Goal: Transaction & Acquisition: Book appointment/travel/reservation

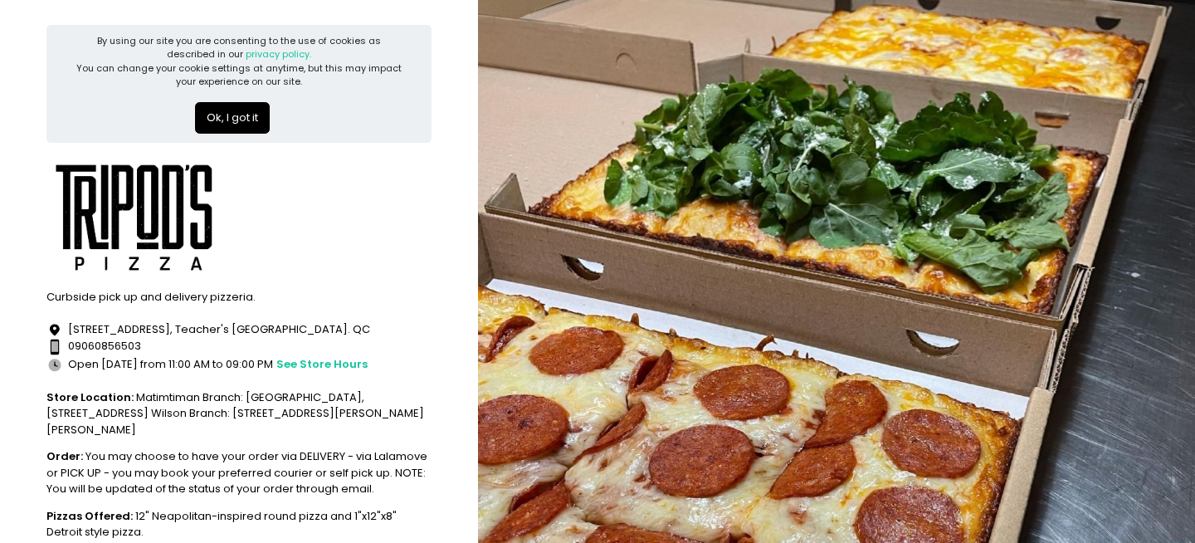
click at [225, 110] on button "Ok, I got it" at bounding box center [232, 118] width 75 height 32
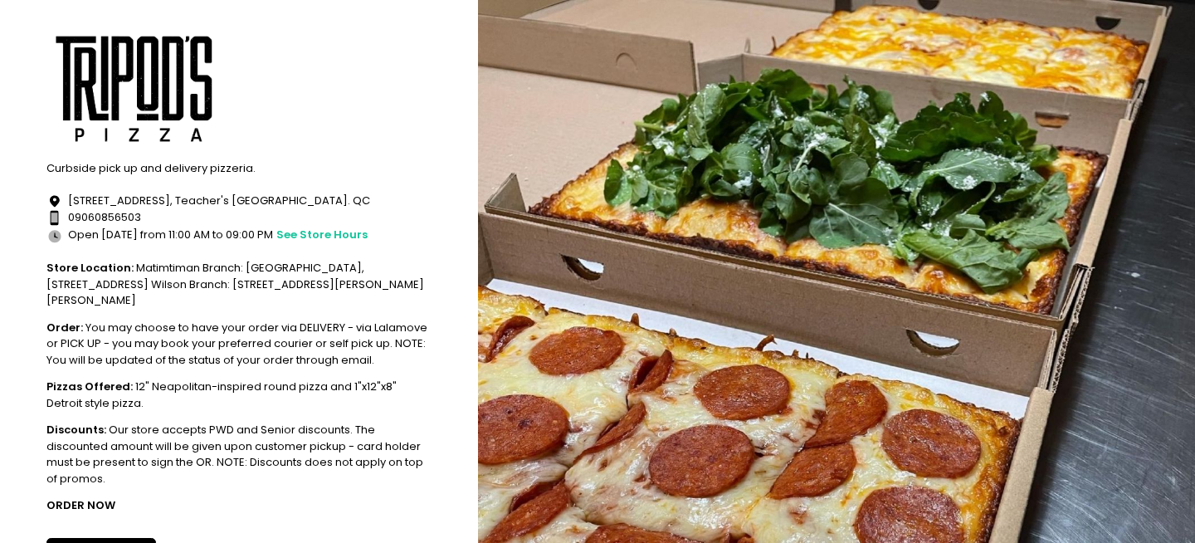
scroll to position [119, 0]
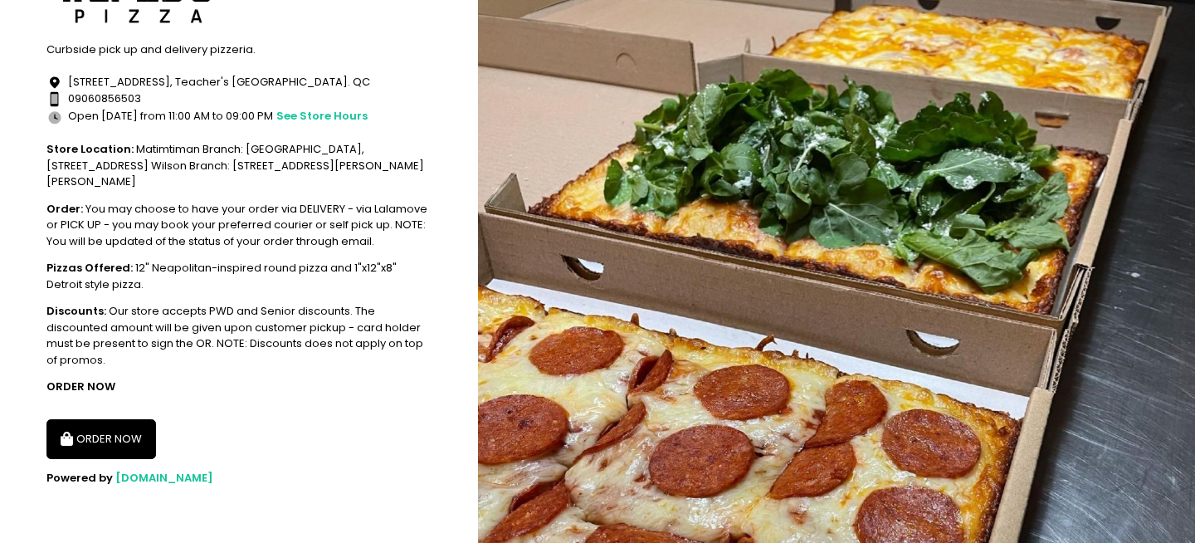
click at [102, 436] on button "ORDER NOW" at bounding box center [101, 439] width 110 height 40
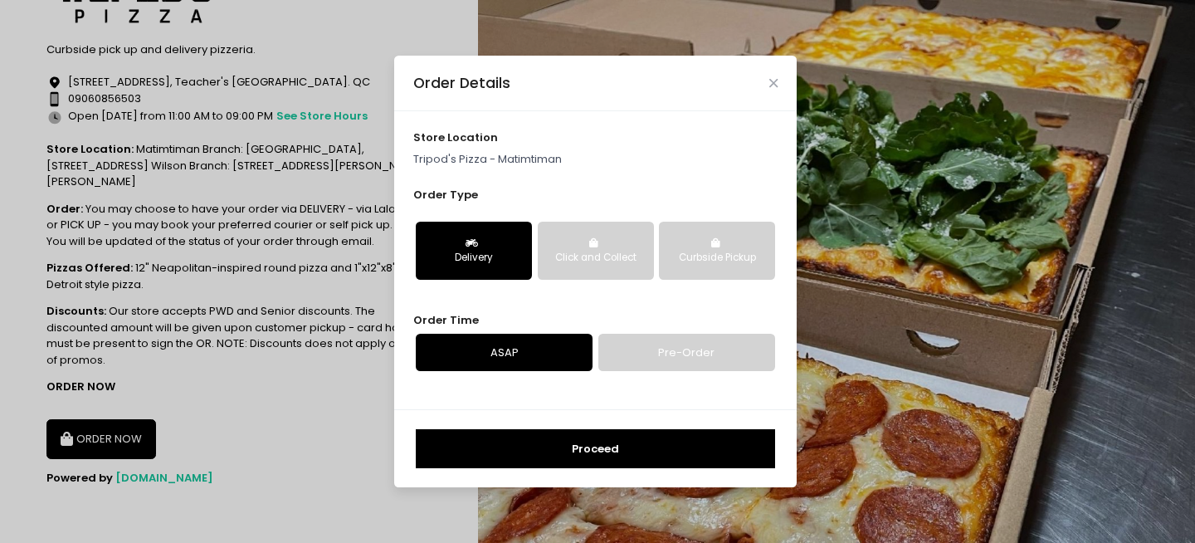
click at [670, 358] on link "Pre-Order" at bounding box center [686, 353] width 177 height 38
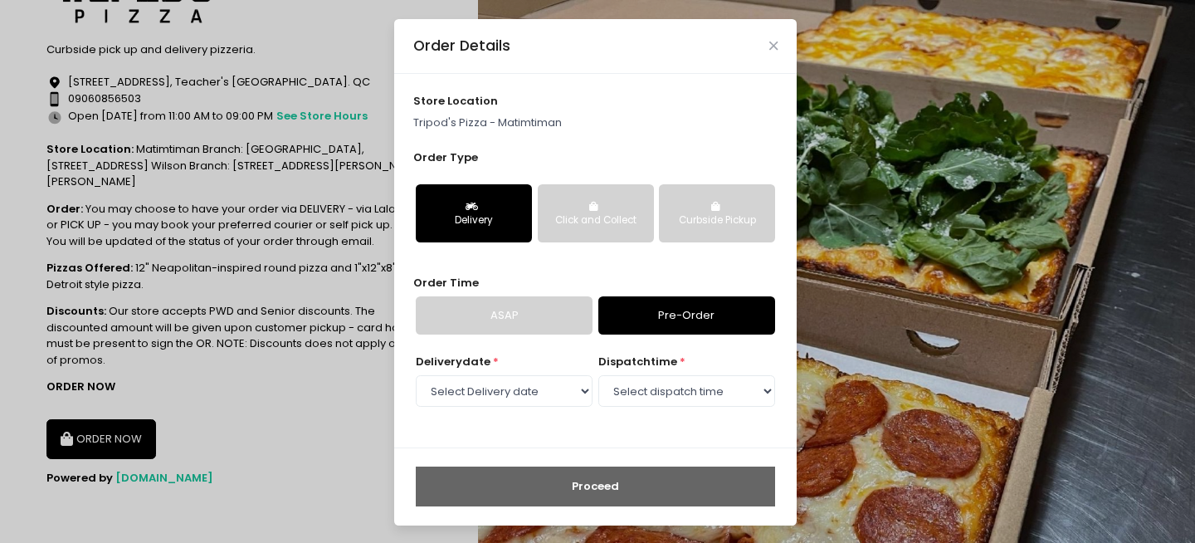
scroll to position [1, 0]
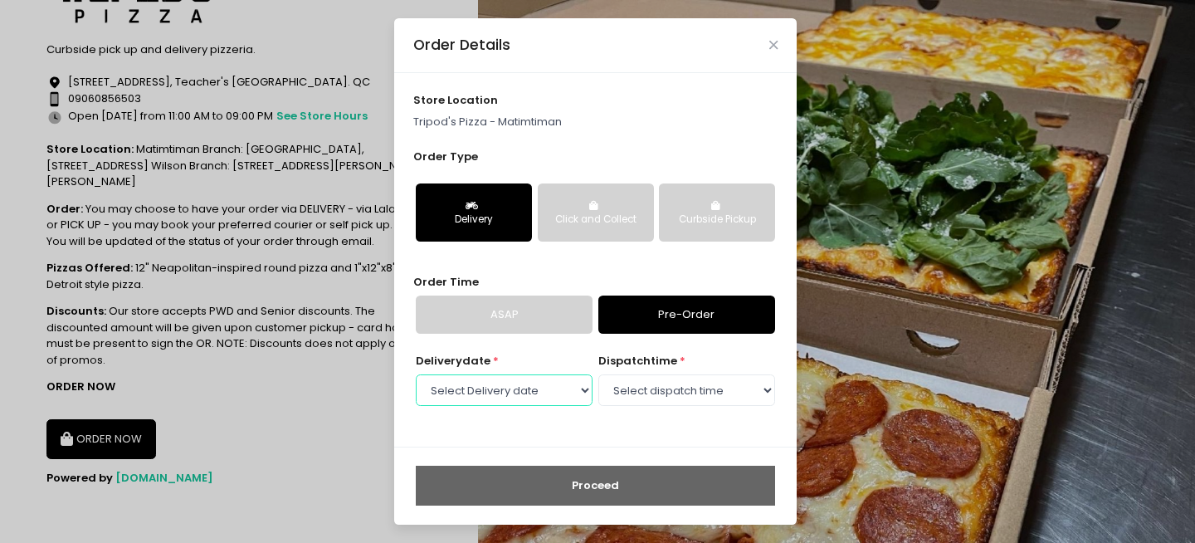
click at [511, 382] on select "Select Delivery date [DATE] [DATE] [DATE] [DATE] [DATE] [DATE] [DATE] [DATE] [D…" at bounding box center [504, 390] width 177 height 32
select select "[DATE]"
click at [416, 374] on select "Select Delivery date [DATE] [DATE] [DATE] [DATE] [DATE] [DATE] [DATE] [DATE] [D…" at bounding box center [504, 390] width 177 height 32
click at [686, 393] on select "Select dispatch time 11:00 AM - 11:30 AM 11:30 AM - 12:00 PM 12:00 PM - 12:30 P…" at bounding box center [686, 390] width 177 height 32
select select "13:30"
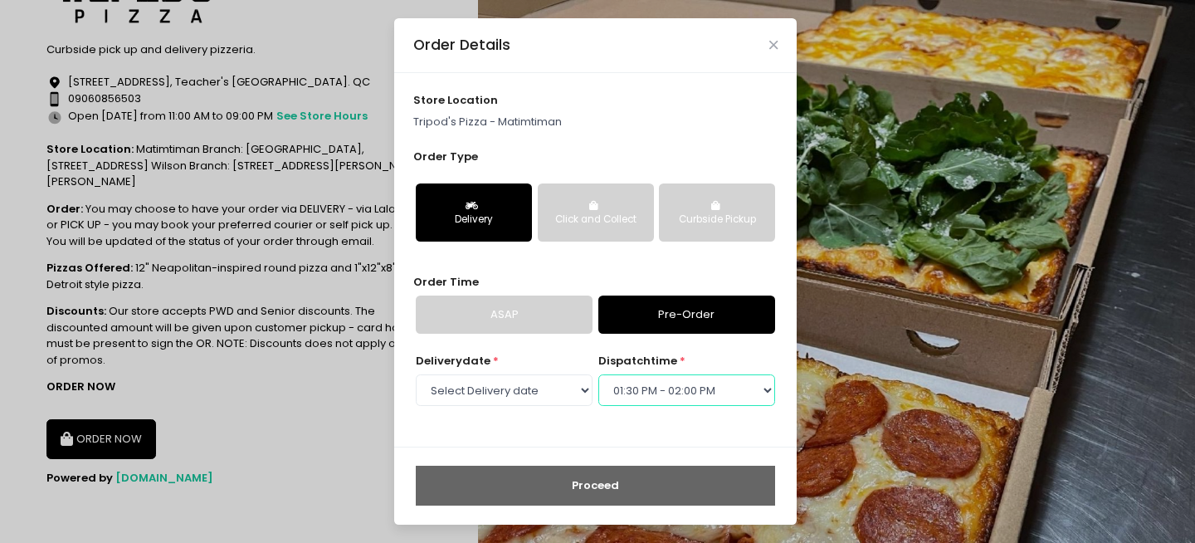
click at [598, 374] on select "Select dispatch time 11:00 AM - 11:30 AM 11:30 AM - 12:00 PM 12:00 PM - 12:30 P…" at bounding box center [686, 390] width 177 height 32
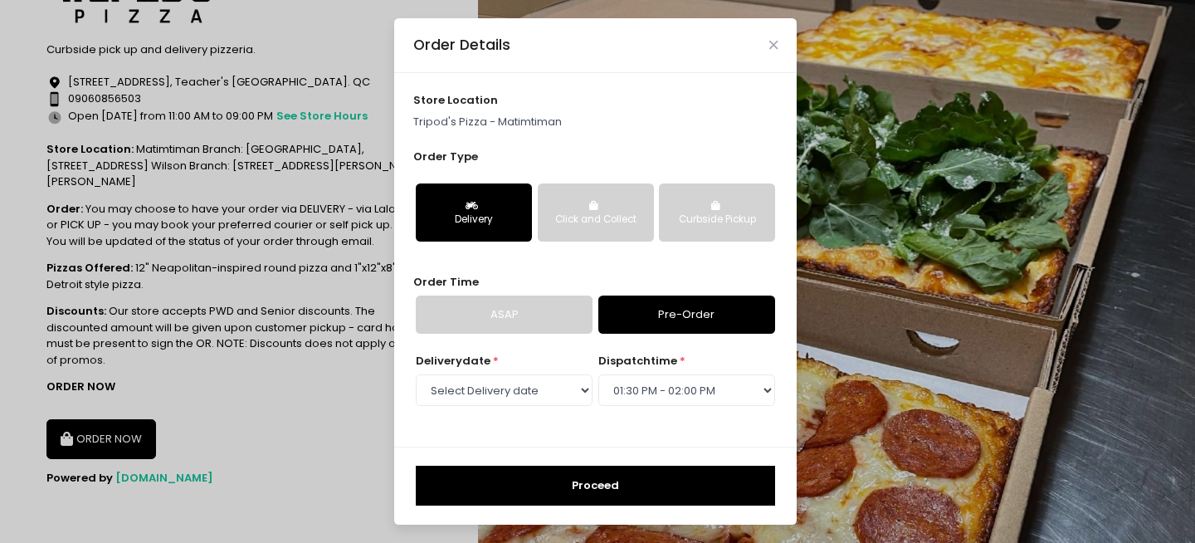
click at [597, 478] on button "Proceed" at bounding box center [595, 486] width 359 height 40
